Goal: Task Accomplishment & Management: Use online tool/utility

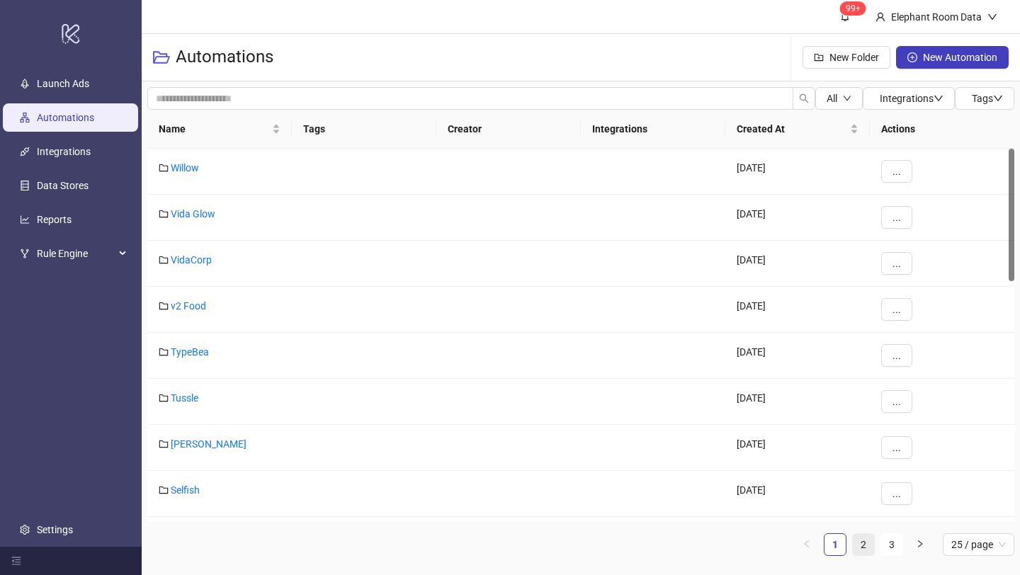
click at [866, 538] on link "2" at bounding box center [863, 544] width 21 height 21
click at [183, 489] on link "Bed Threads" at bounding box center [198, 490] width 55 height 11
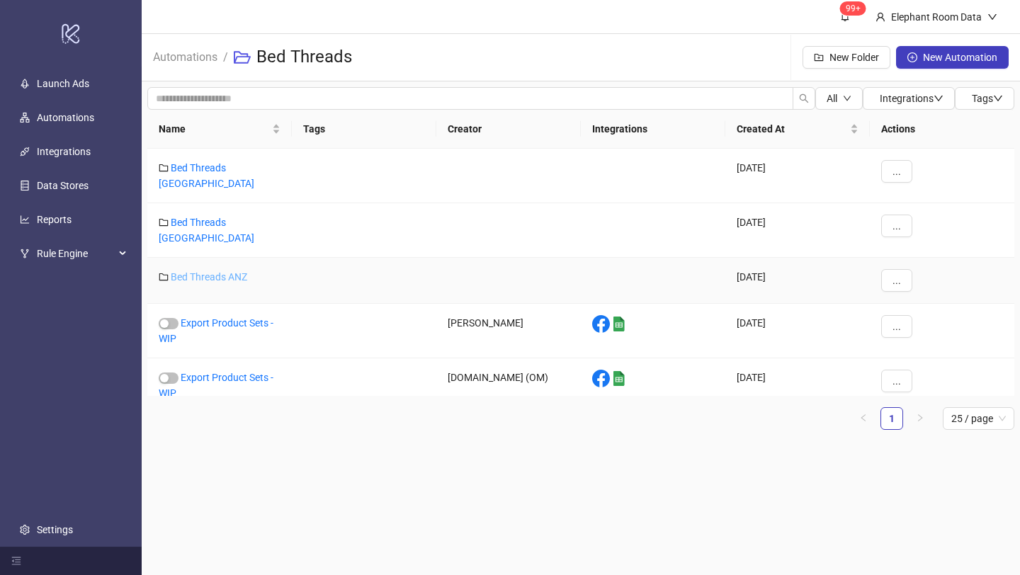
click at [214, 271] on link "Bed Threads ANZ" at bounding box center [209, 276] width 77 height 11
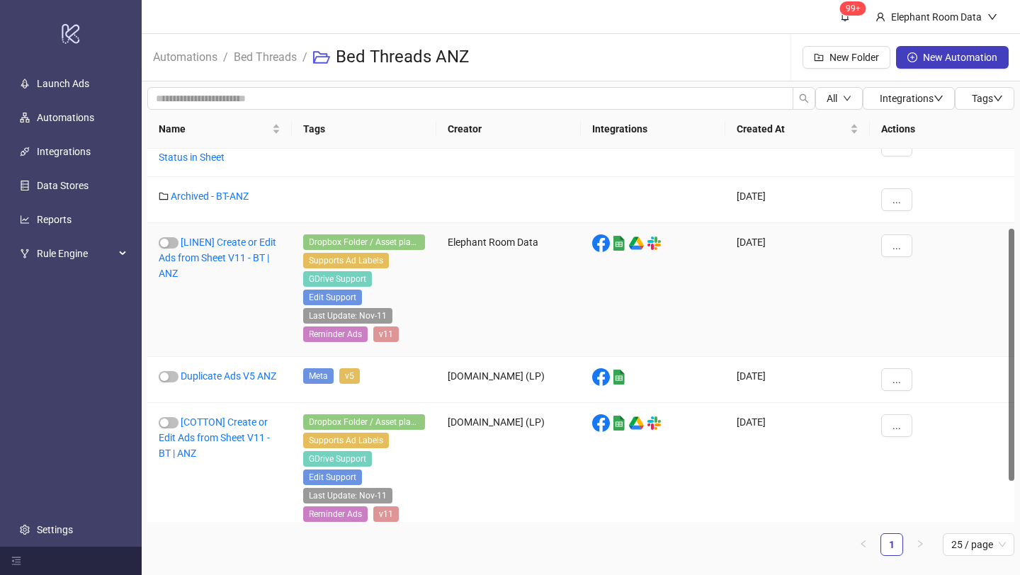
scroll to position [179, 0]
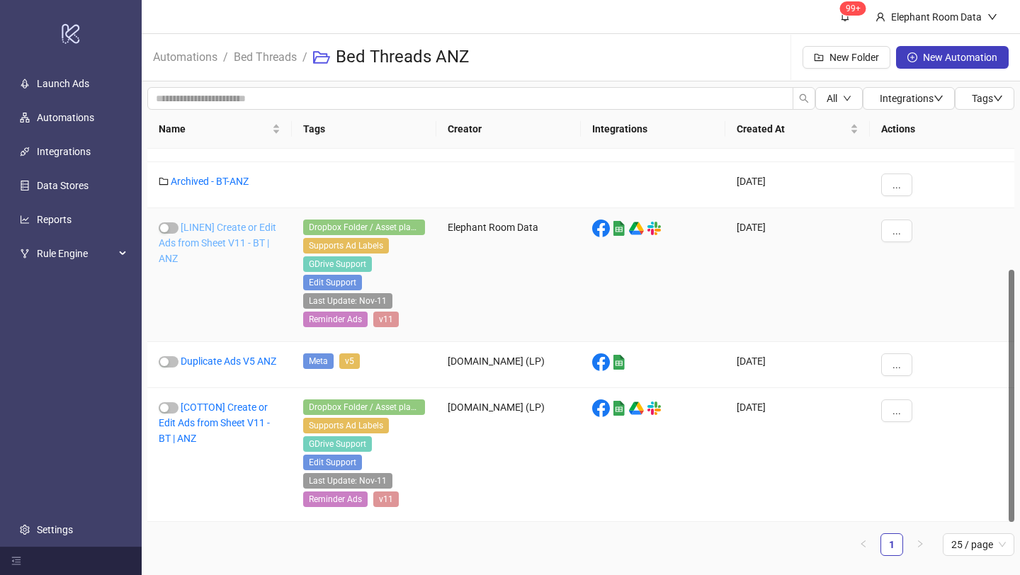
click at [218, 240] on link "[LINEN] Create or Edit Ads from Sheet V11 - BT | ANZ" at bounding box center [218, 243] width 118 height 43
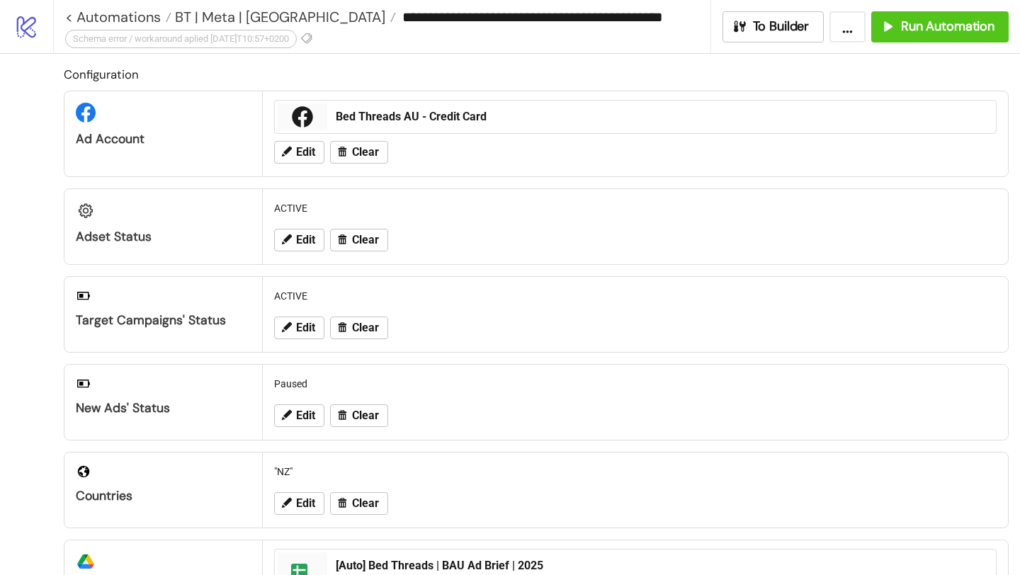
type input "**********"
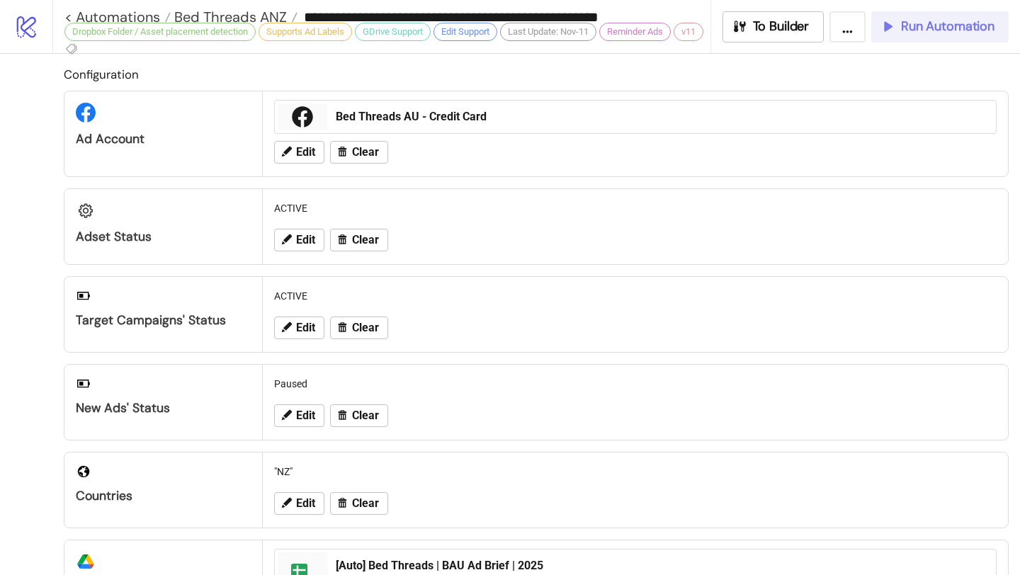
click at [932, 24] on span "Run Automation" at bounding box center [948, 26] width 94 height 16
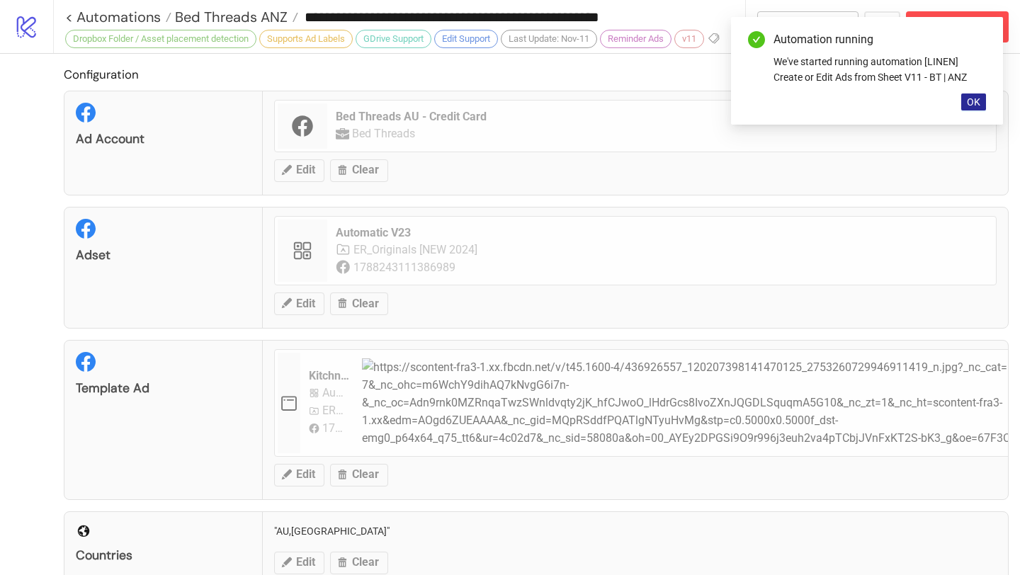
click at [979, 100] on span "OK" at bounding box center [973, 101] width 13 height 11
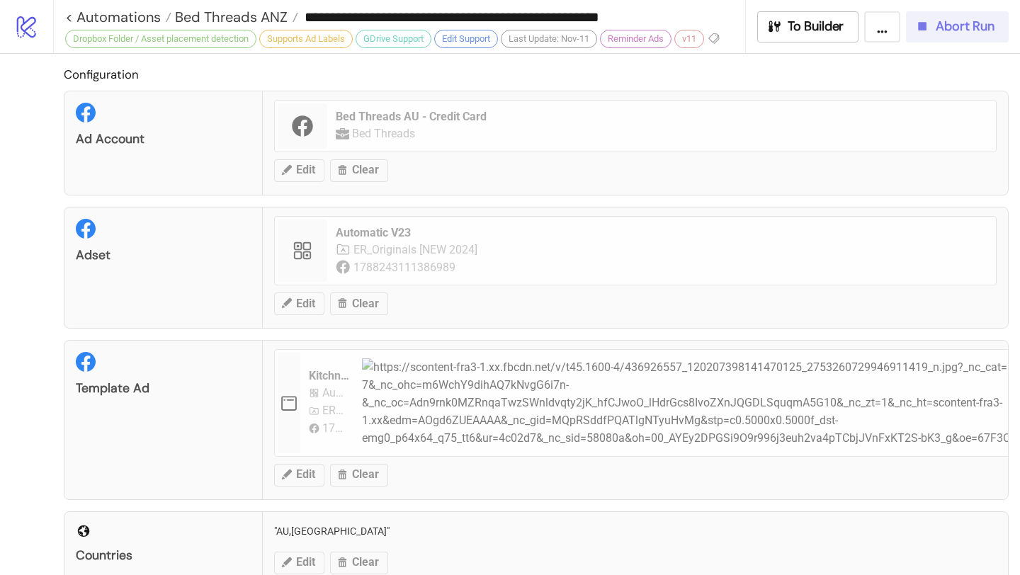
click at [943, 32] on span "Abort Run" at bounding box center [965, 26] width 59 height 16
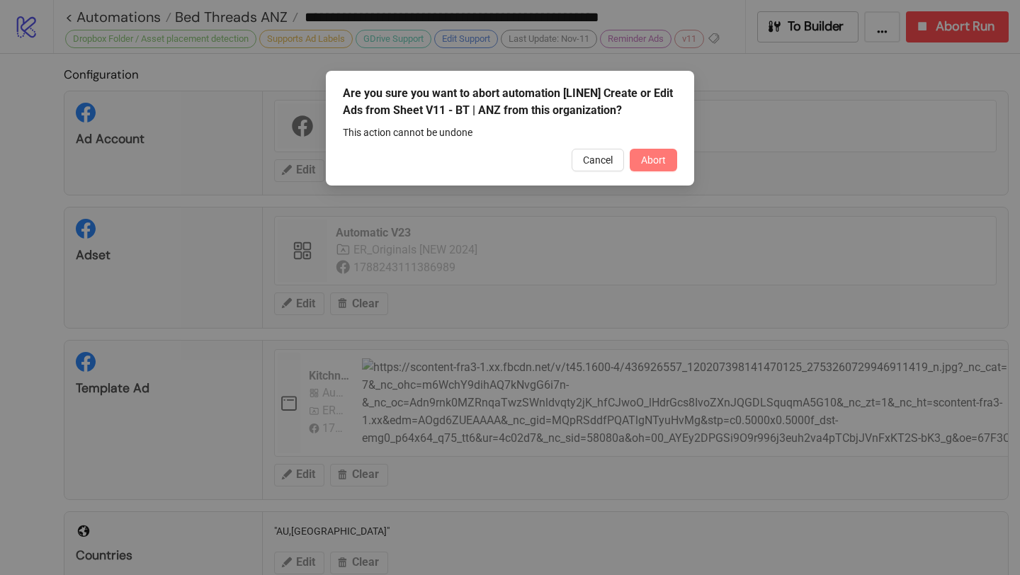
click at [648, 166] on button "Abort" at bounding box center [653, 160] width 47 height 23
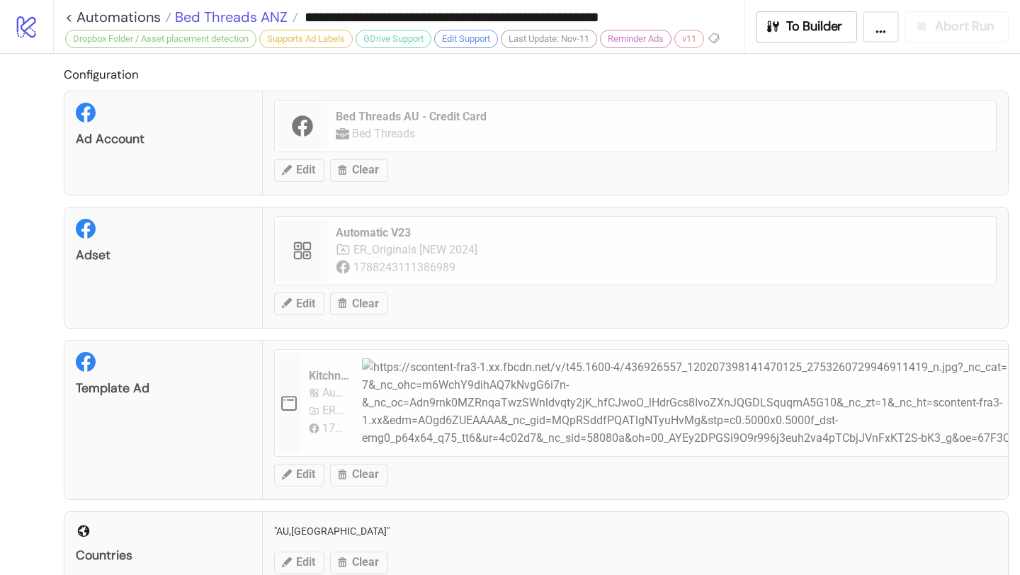
click at [223, 11] on span "Bed Threads ANZ" at bounding box center [229, 17] width 116 height 18
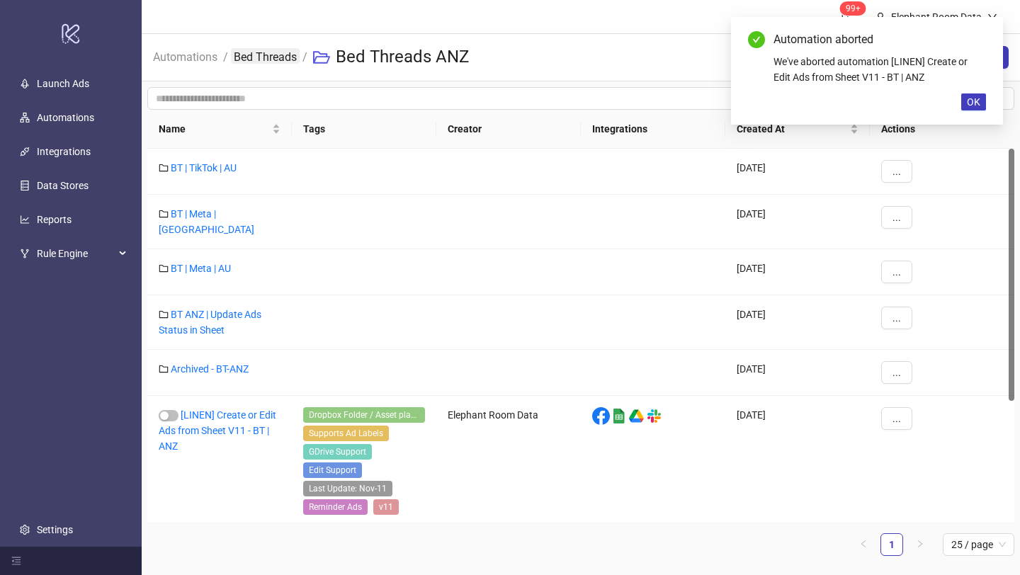
click at [279, 60] on link "Bed Threads" at bounding box center [265, 56] width 69 height 16
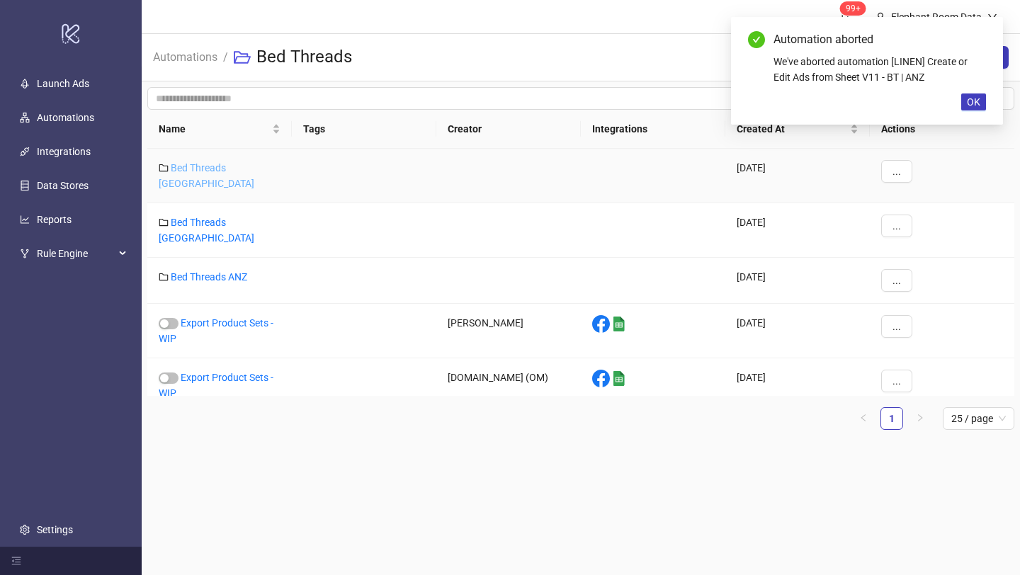
click at [237, 167] on link "Bed Threads [GEOGRAPHIC_DATA]" at bounding box center [207, 175] width 96 height 27
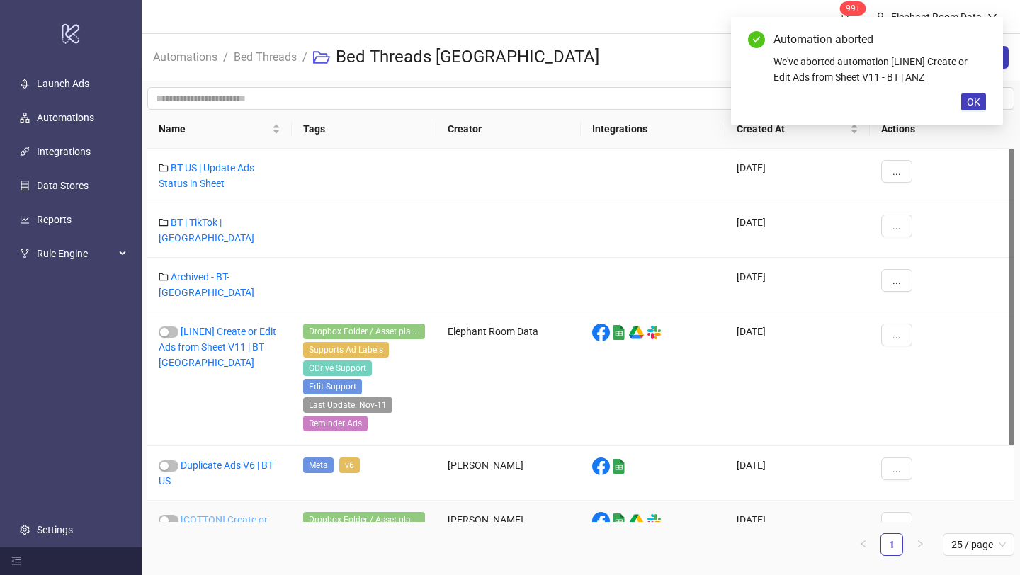
click at [238, 514] on link "[COTTON] Create or Edit Ads from Sheet V11 | BT US" at bounding box center [214, 535] width 111 height 43
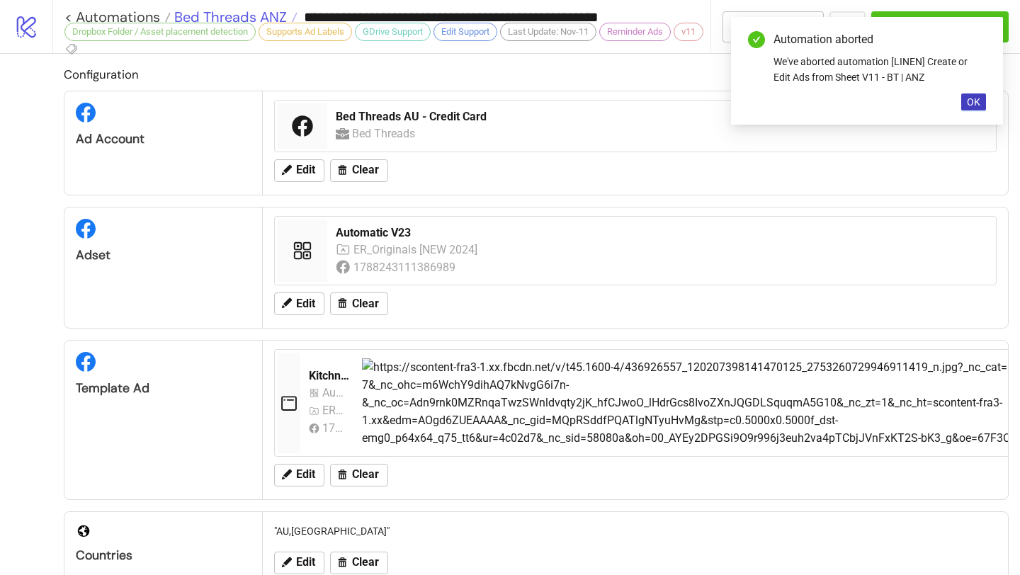
click at [257, 9] on span "Bed Threads ANZ" at bounding box center [229, 17] width 116 height 18
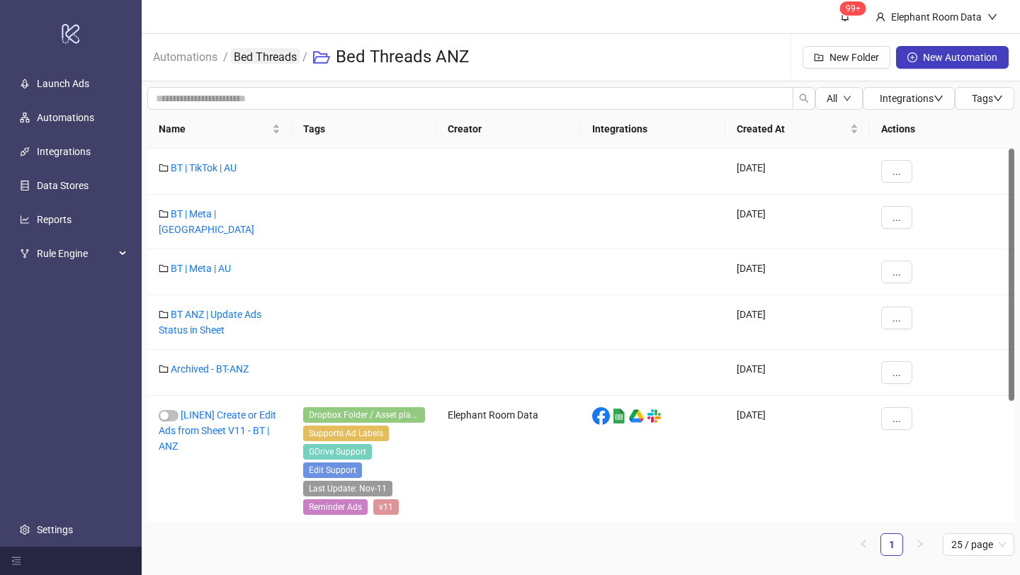
click at [274, 63] on link "Bed Threads" at bounding box center [265, 56] width 69 height 16
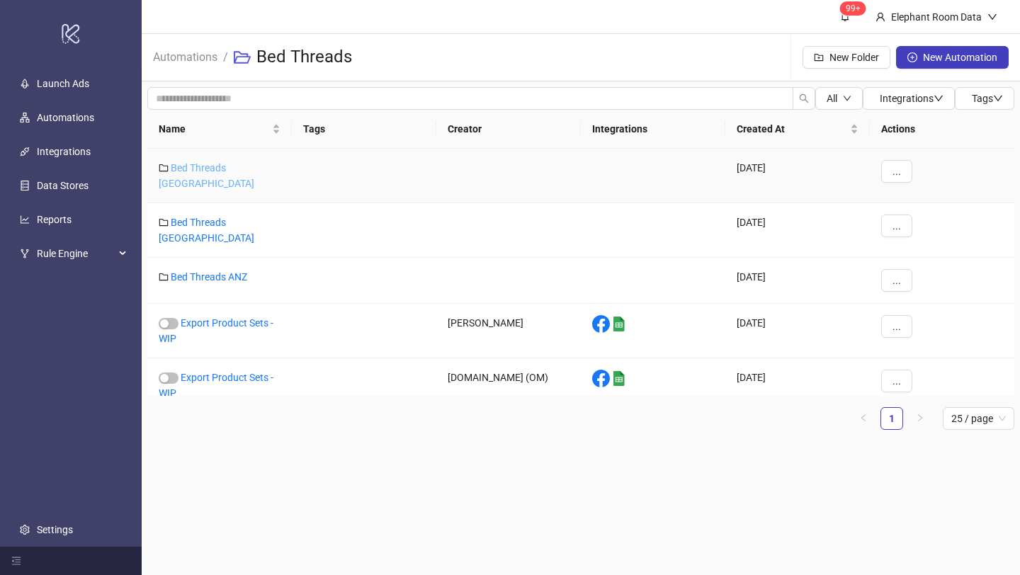
click at [244, 165] on link "Bed Threads [GEOGRAPHIC_DATA]" at bounding box center [207, 175] width 96 height 27
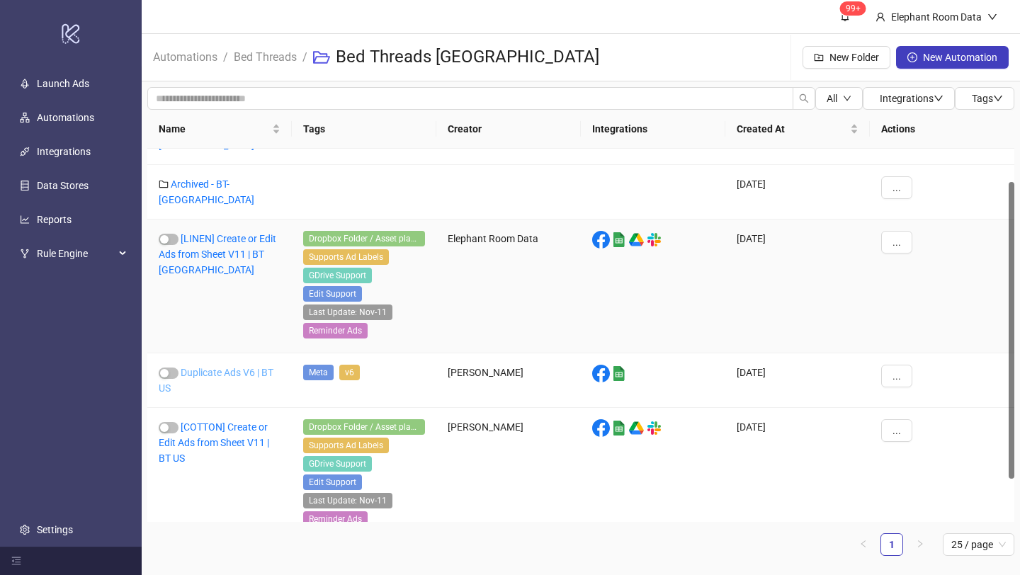
scroll to position [96, 0]
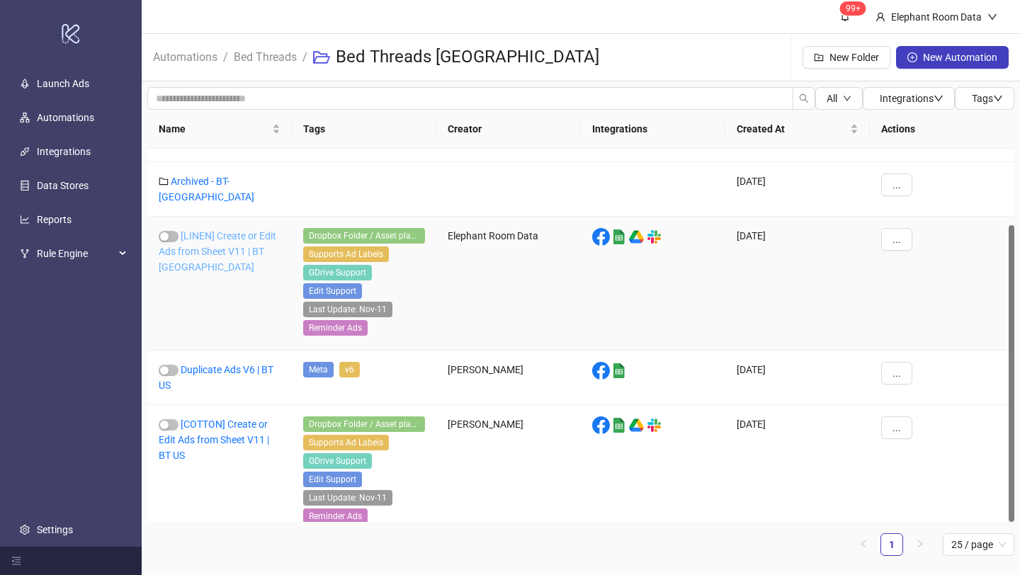
click at [234, 230] on link "[LINEN] Create or Edit Ads from Sheet V11 | BT [GEOGRAPHIC_DATA]" at bounding box center [218, 251] width 118 height 43
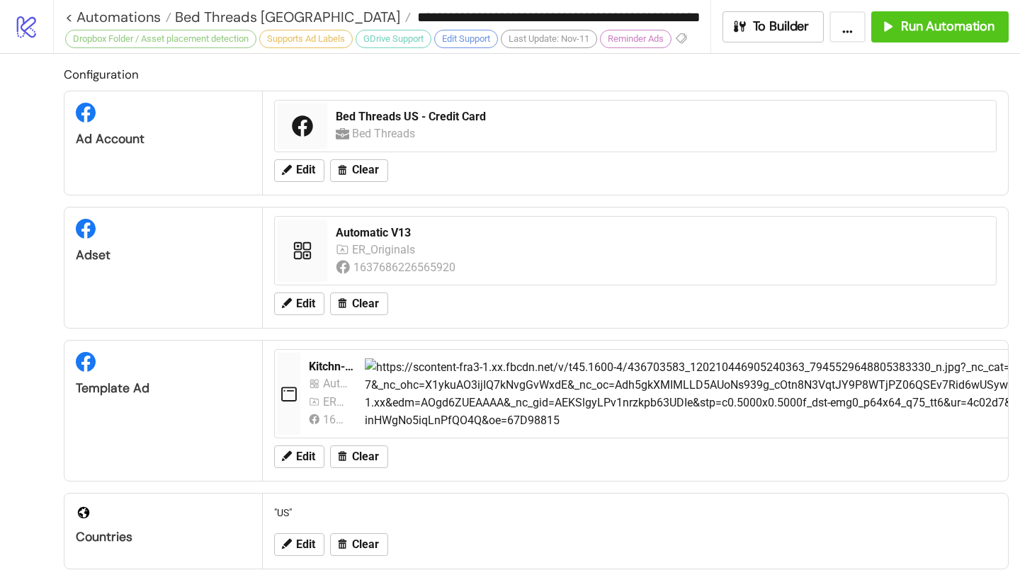
type input "**********"
click at [920, 35] on button "Run Automation" at bounding box center [940, 26] width 137 height 31
click at [925, 30] on span "Run Automation" at bounding box center [948, 26] width 94 height 16
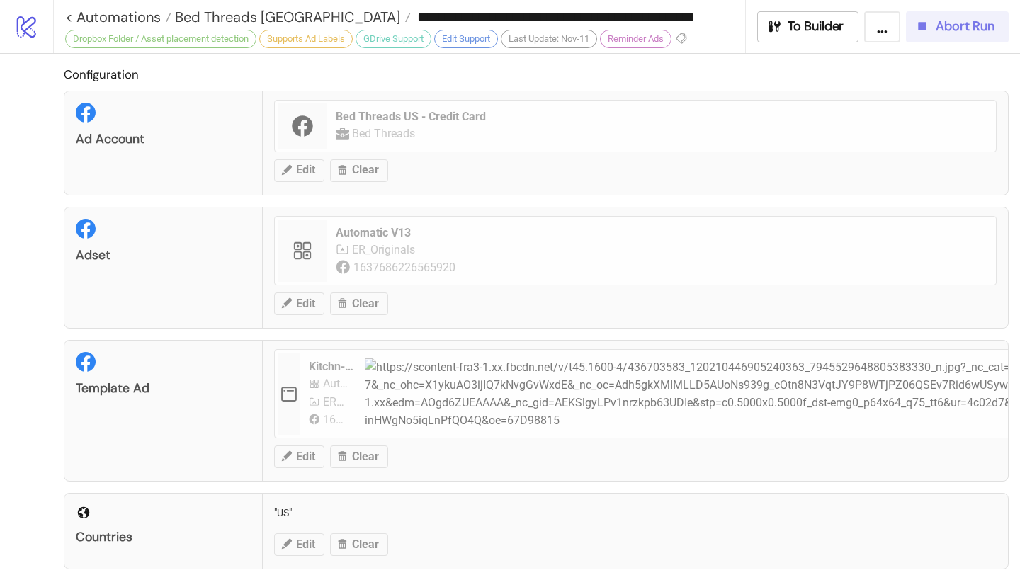
click at [954, 33] on span "Abort Run" at bounding box center [965, 26] width 59 height 16
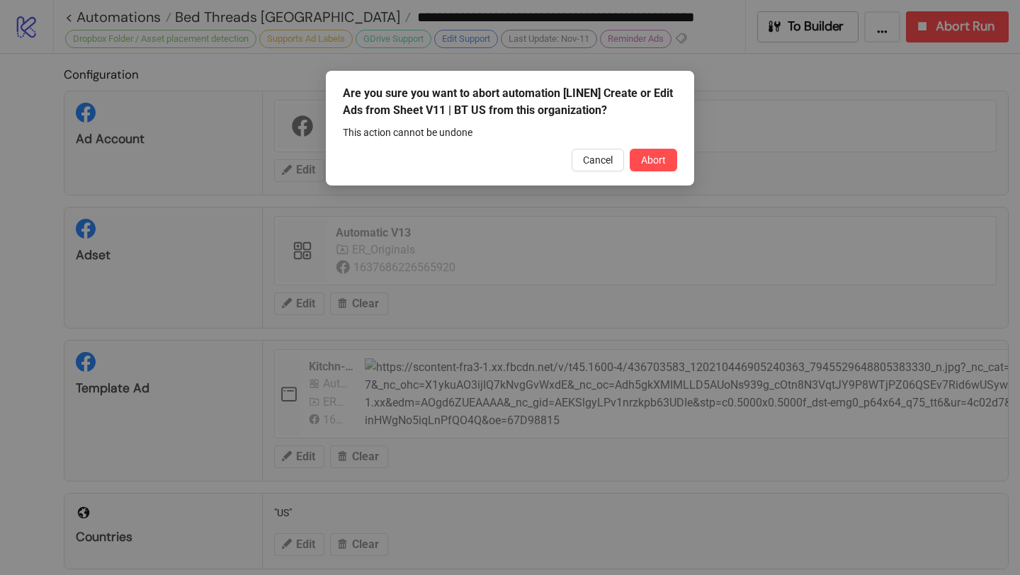
click at [658, 158] on span "Abort" at bounding box center [653, 159] width 25 height 11
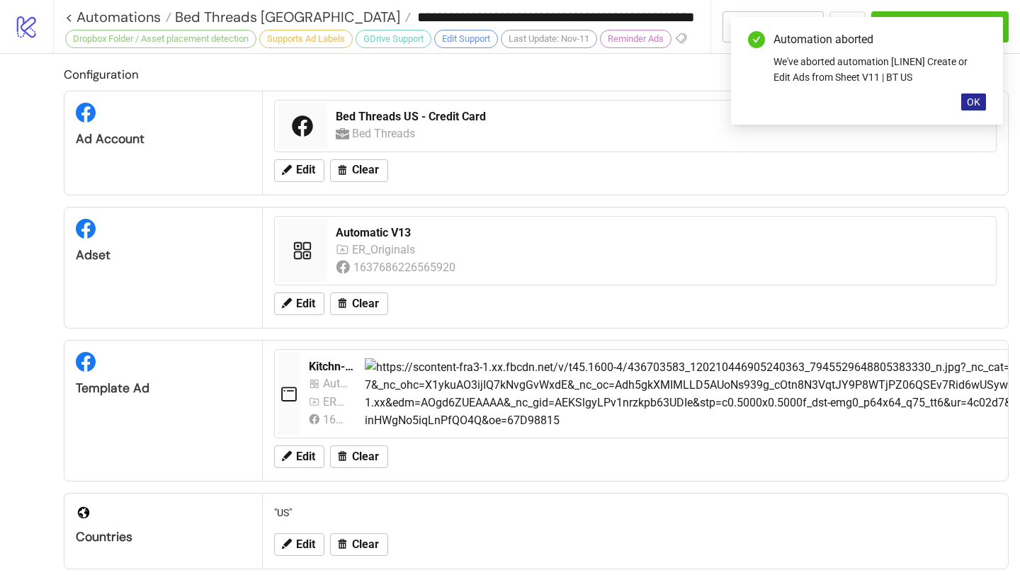
click at [973, 100] on span "OK" at bounding box center [973, 101] width 13 height 11
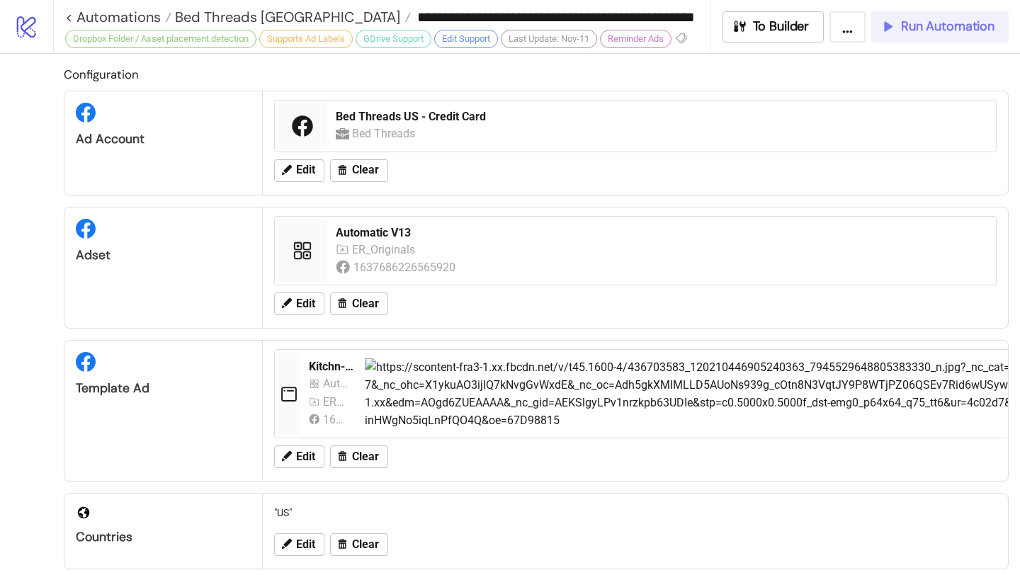
click at [962, 22] on span "Run Automation" at bounding box center [948, 26] width 94 height 16
